Goal: Information Seeking & Learning: Learn about a topic

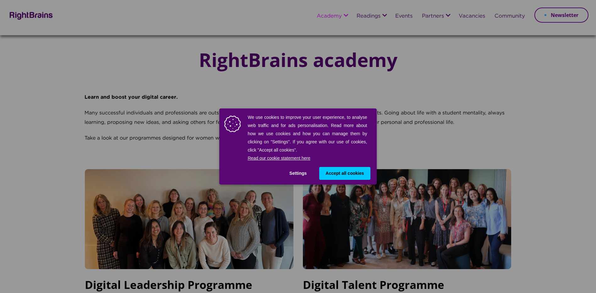
click at [342, 170] on span "Accept all cookies" at bounding box center [344, 173] width 38 height 7
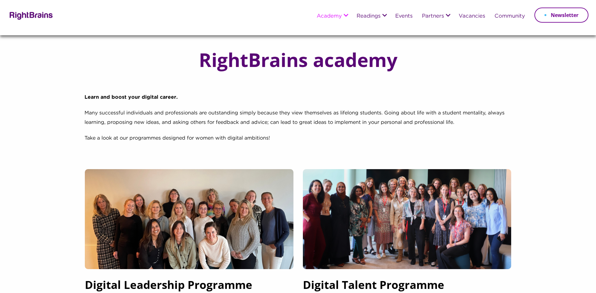
scroll to position [167, 0]
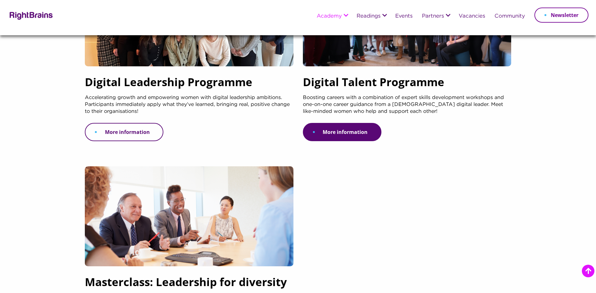
click at [137, 128] on link "More information" at bounding box center [124, 132] width 78 height 18
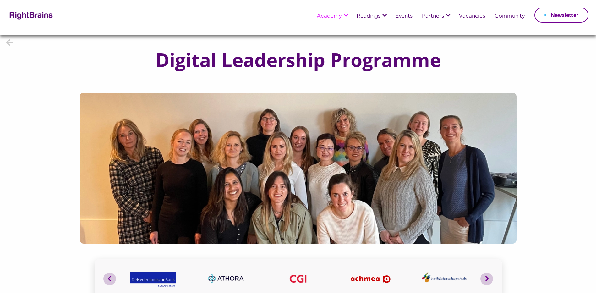
click at [24, 17] on img at bounding box center [31, 15] width 46 height 9
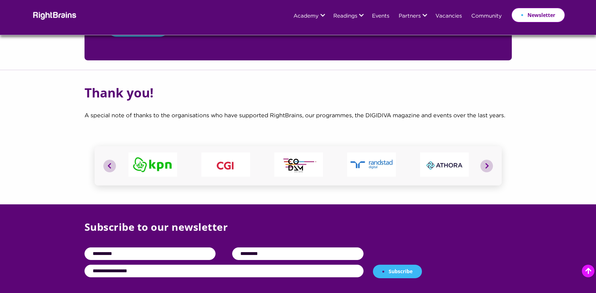
scroll to position [2429, 0]
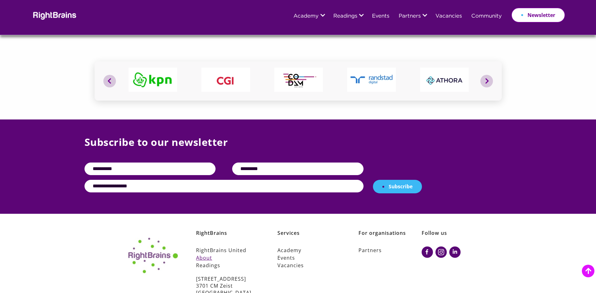
click at [206, 254] on link "About" at bounding box center [227, 258] width 63 height 8
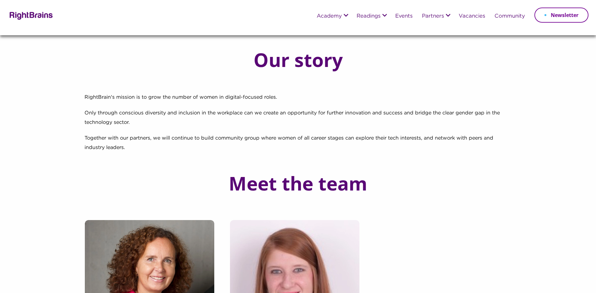
drag, startPoint x: 281, startPoint y: 97, endPoint x: 82, endPoint y: 97, distance: 199.4
click at [82, 97] on div "Our story RightBrain's mission is to grow the number of women in digital-focuse…" at bounding box center [298, 220] width 436 height 371
copy span "RightBrain's mission is to grow the number of women in digital-focused roles."
